Goal: Navigation & Orientation: Find specific page/section

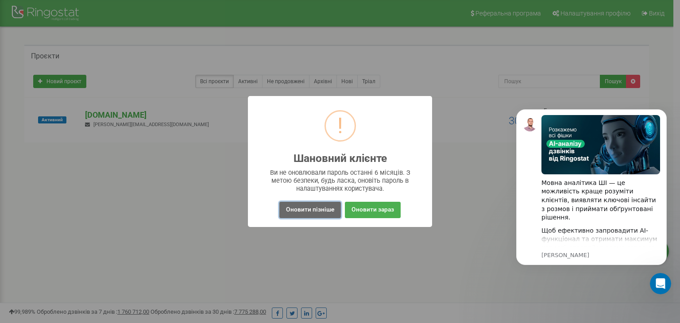
click at [323, 208] on button "Оновити пізніше" at bounding box center [310, 210] width 62 height 16
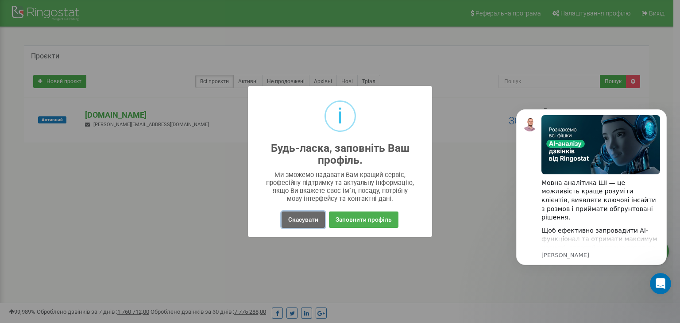
click at [311, 220] on button "Скасувати" at bounding box center [302, 220] width 43 height 16
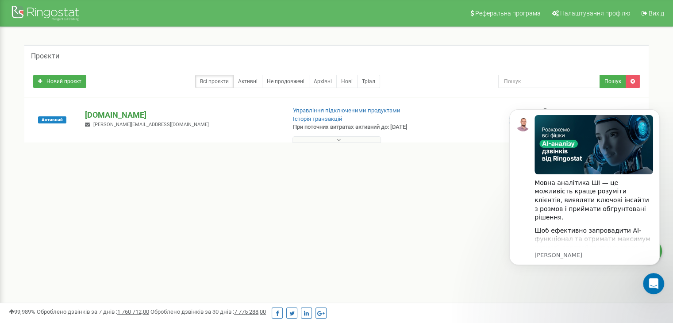
click at [94, 113] on p "[DOMAIN_NAME]" at bounding box center [181, 115] width 193 height 12
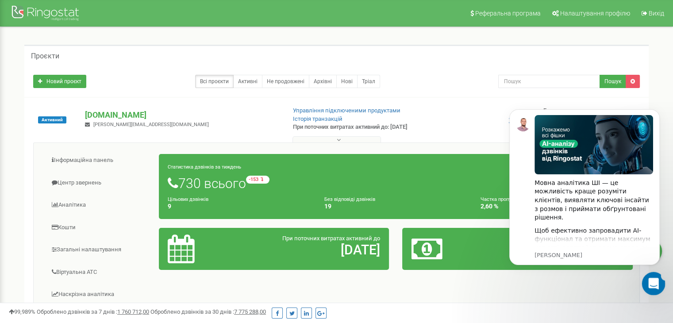
click at [658, 285] on div "Відкрити програму для спілкування Intercom" at bounding box center [652, 282] width 29 height 29
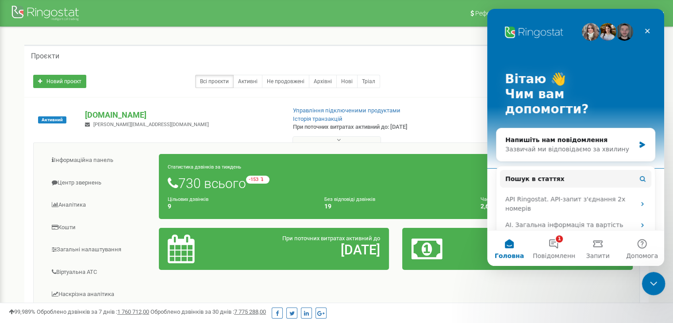
click at [650, 278] on icon "Закрити програму для спілкування Intercom" at bounding box center [652, 282] width 11 height 11
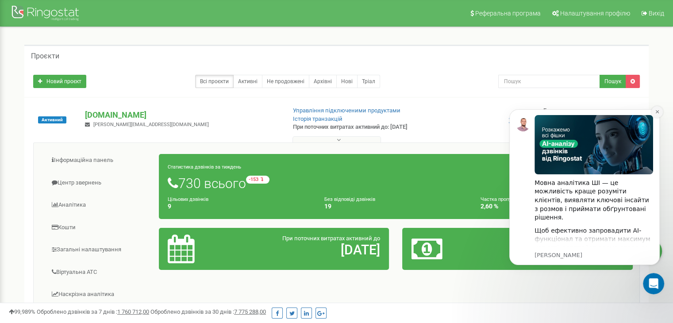
click at [658, 111] on icon "Dismiss notification" at bounding box center [656, 111] width 3 height 3
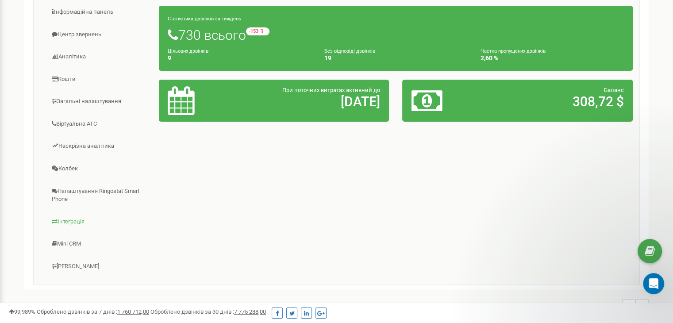
scroll to position [133, 0]
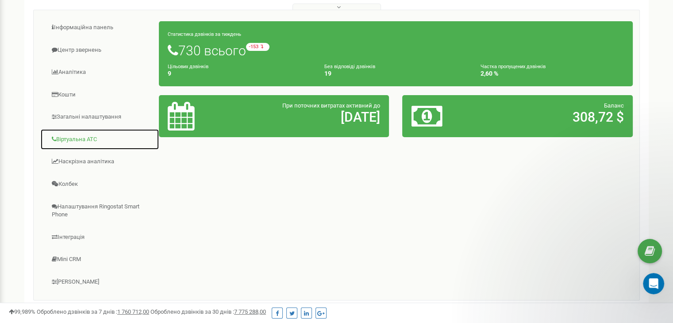
click at [83, 142] on link "Віртуальна АТС" at bounding box center [99, 140] width 119 height 22
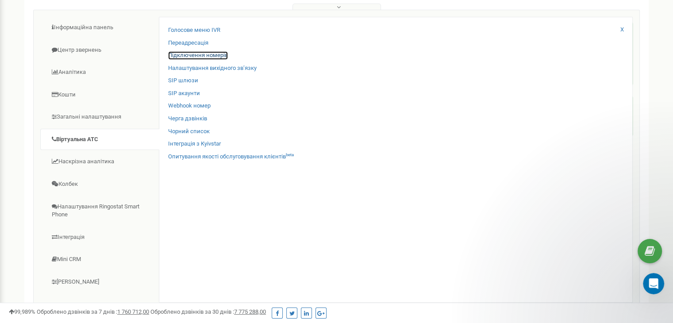
click at [186, 54] on link "Підключення номерів" at bounding box center [198, 55] width 60 height 8
